Goal: Navigation & Orientation: Find specific page/section

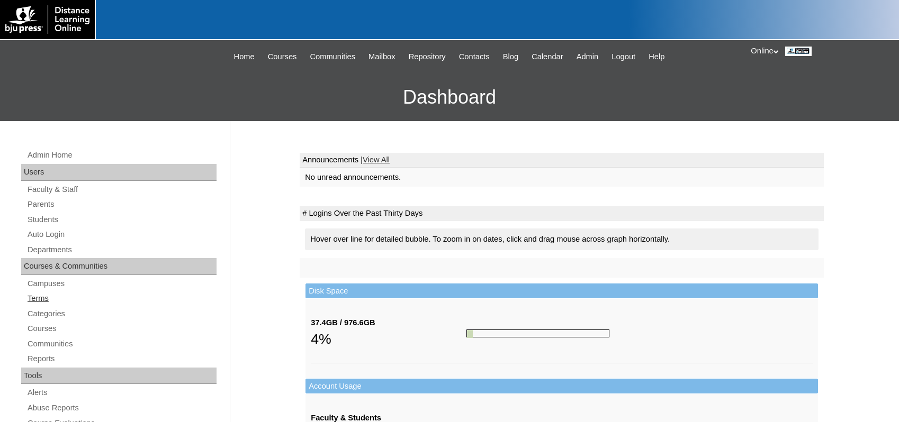
click at [52, 301] on link "Terms" at bounding box center [121, 298] width 190 height 13
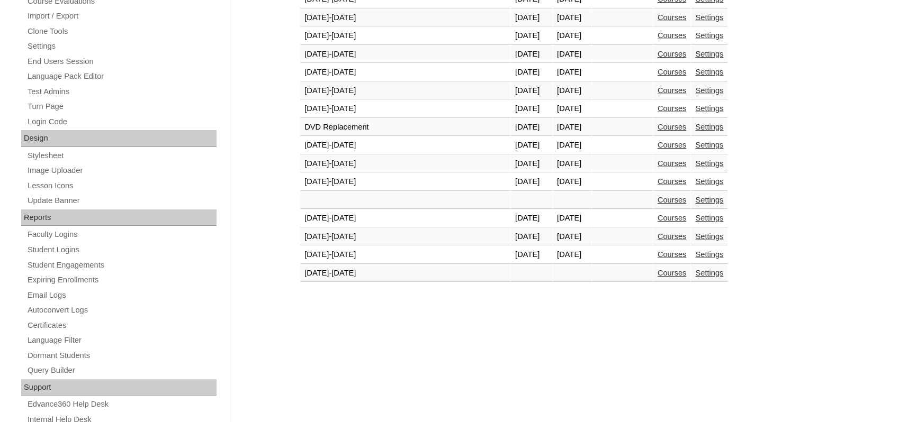
scroll to position [423, 0]
click at [657, 254] on link "Courses" at bounding box center [671, 253] width 29 height 8
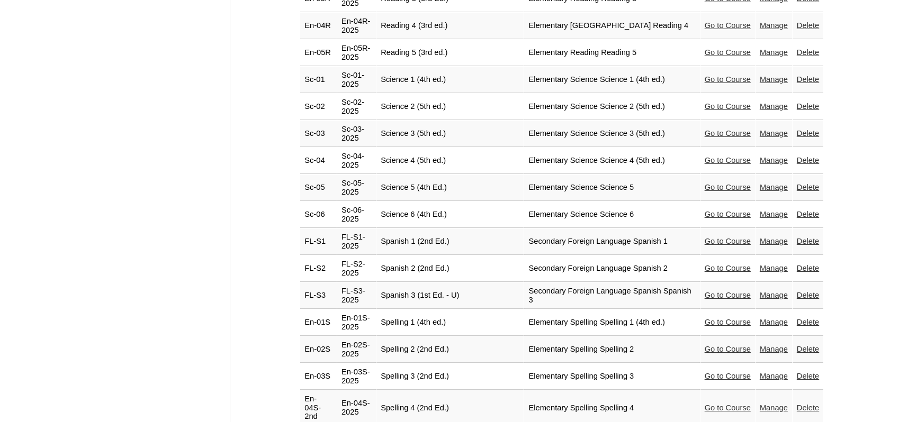
scroll to position [2290, 0]
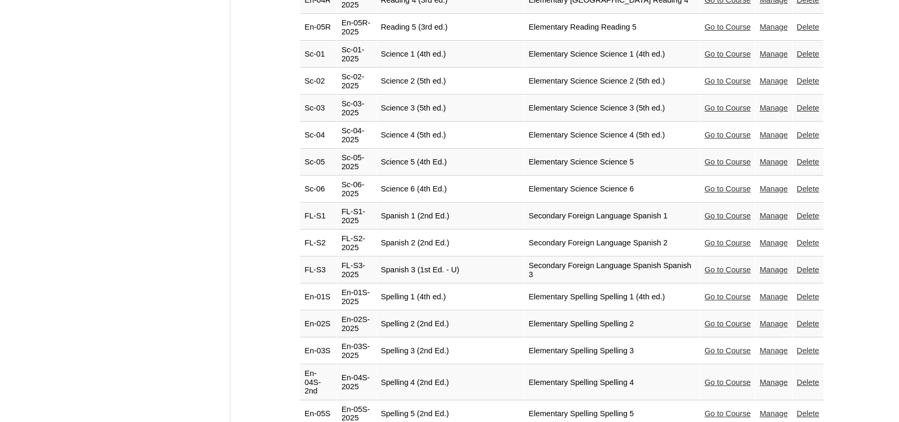
click at [732, 212] on link "Go to Course" at bounding box center [728, 216] width 46 height 8
